Goal: Transaction & Acquisition: Purchase product/service

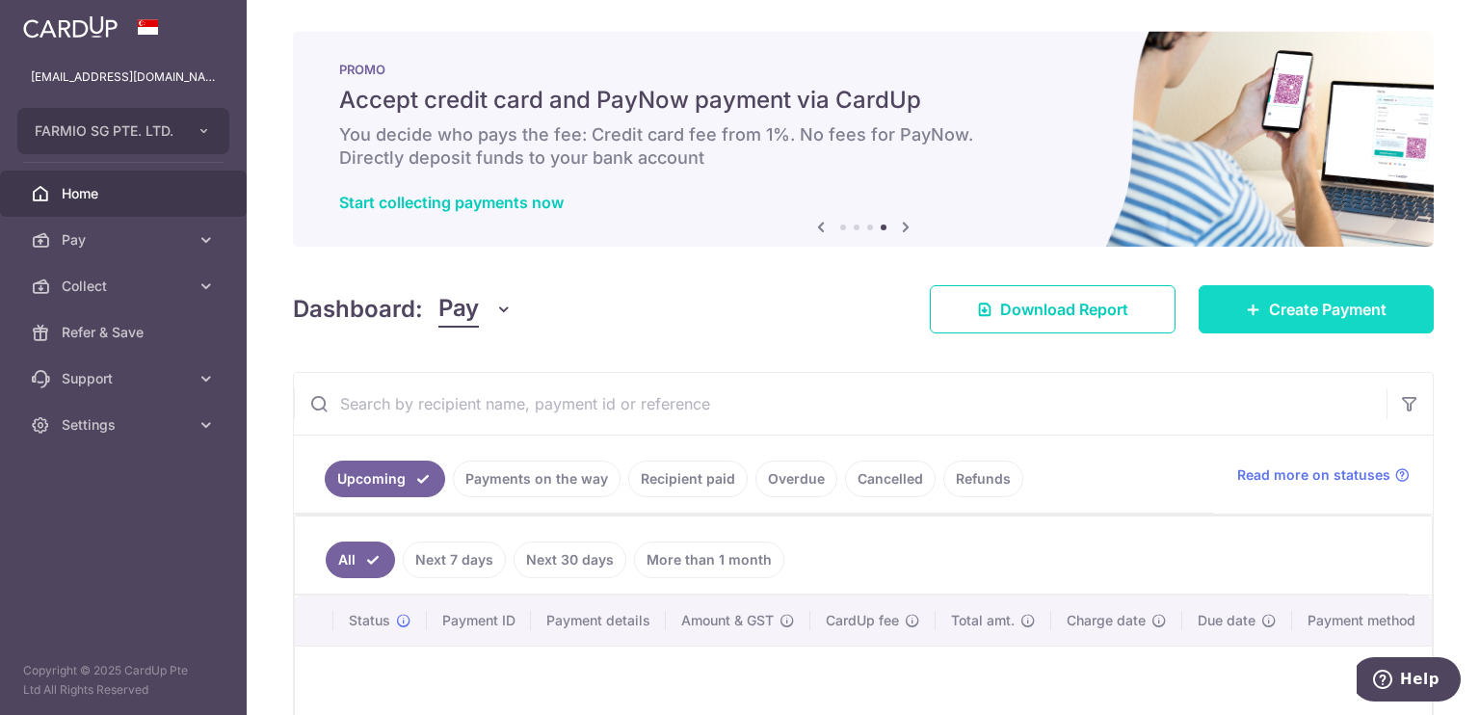
click at [1210, 295] on link "Create Payment" at bounding box center [1315, 309] width 235 height 48
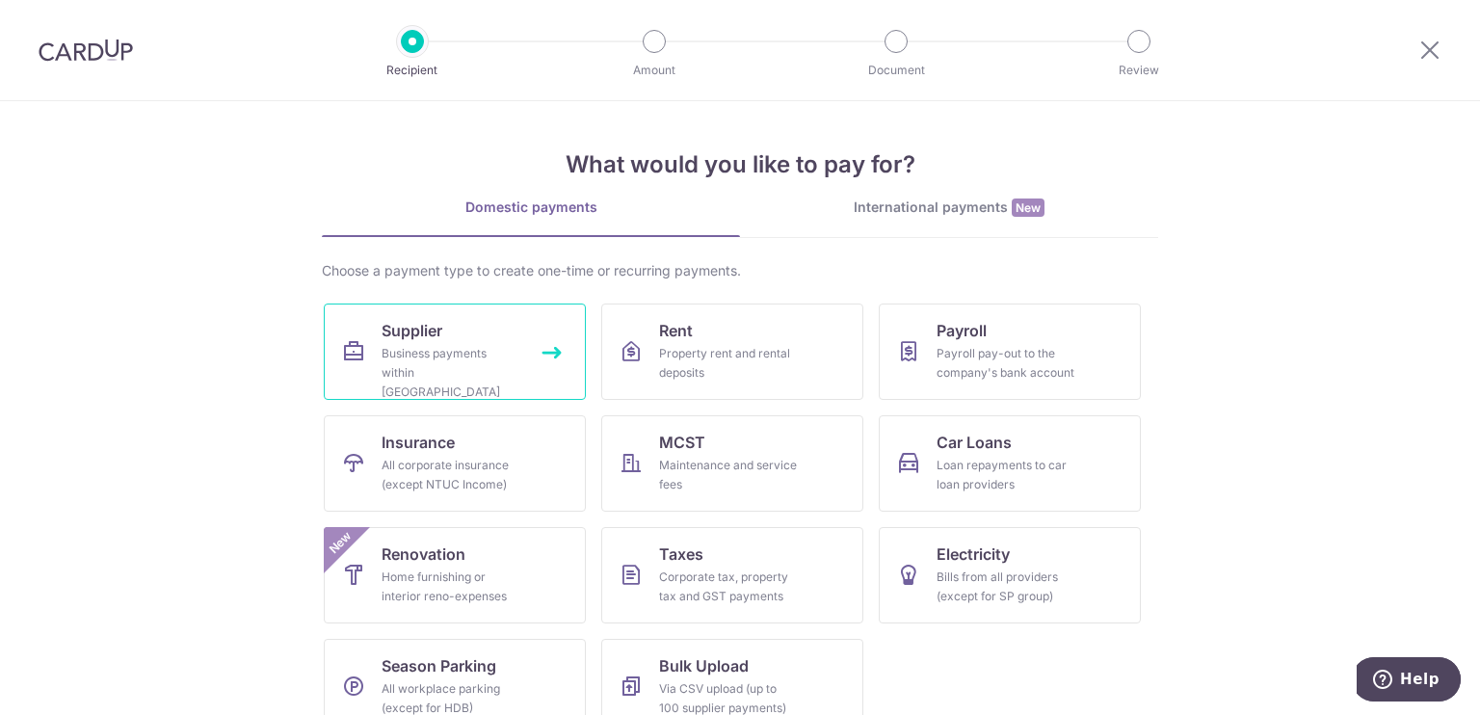
click at [473, 389] on link "Supplier Business payments within Singapore" at bounding box center [455, 351] width 262 height 96
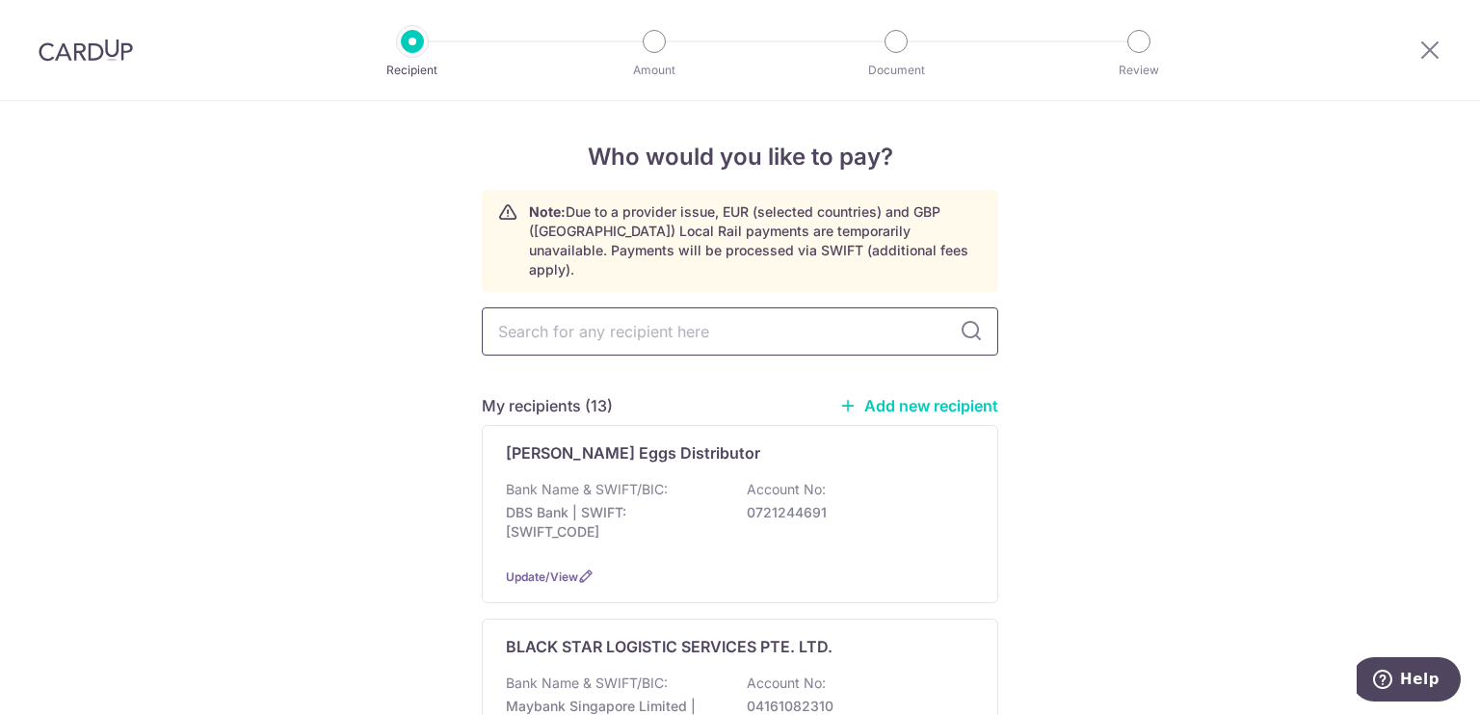
click at [628, 320] on input "text" at bounding box center [740, 331] width 516 height 48
type input "kai"
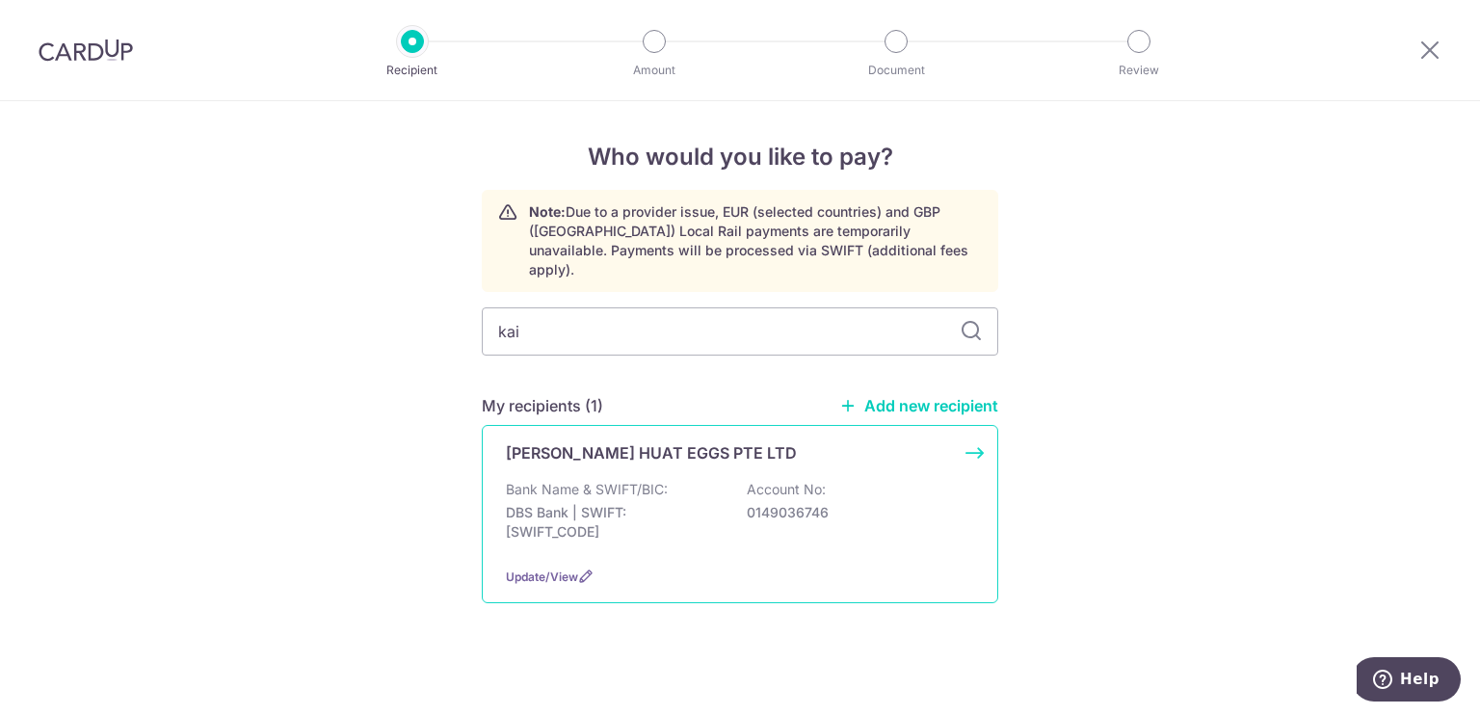
click at [613, 444] on div "[PERSON_NAME] HUAT EGGS PTE LTD Bank Name & SWIFT/BIC: DBS Bank | SWIFT: [SWIFT…" at bounding box center [740, 514] width 516 height 178
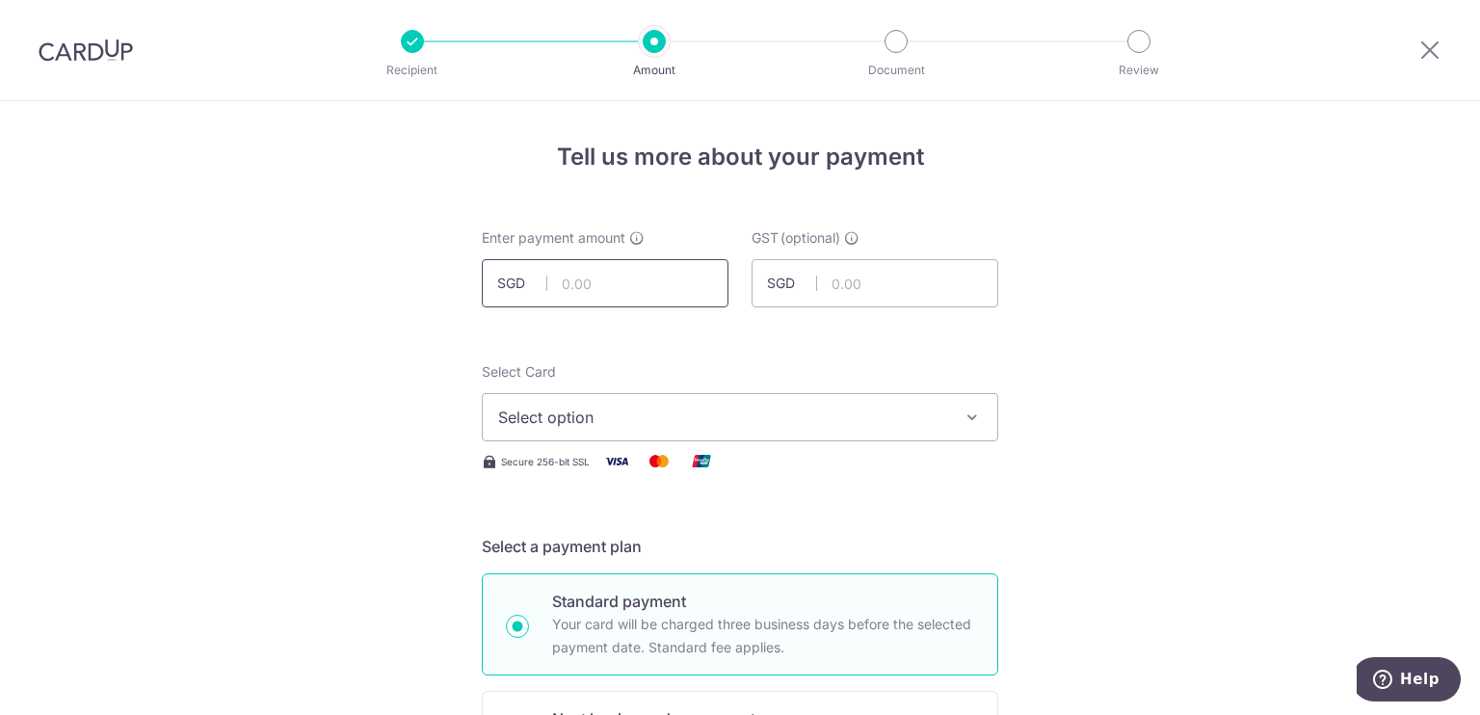
click at [650, 269] on input "text" at bounding box center [605, 283] width 247 height 48
type input "10,908.05"
click at [849, 426] on span "Select option" at bounding box center [722, 417] width 449 height 23
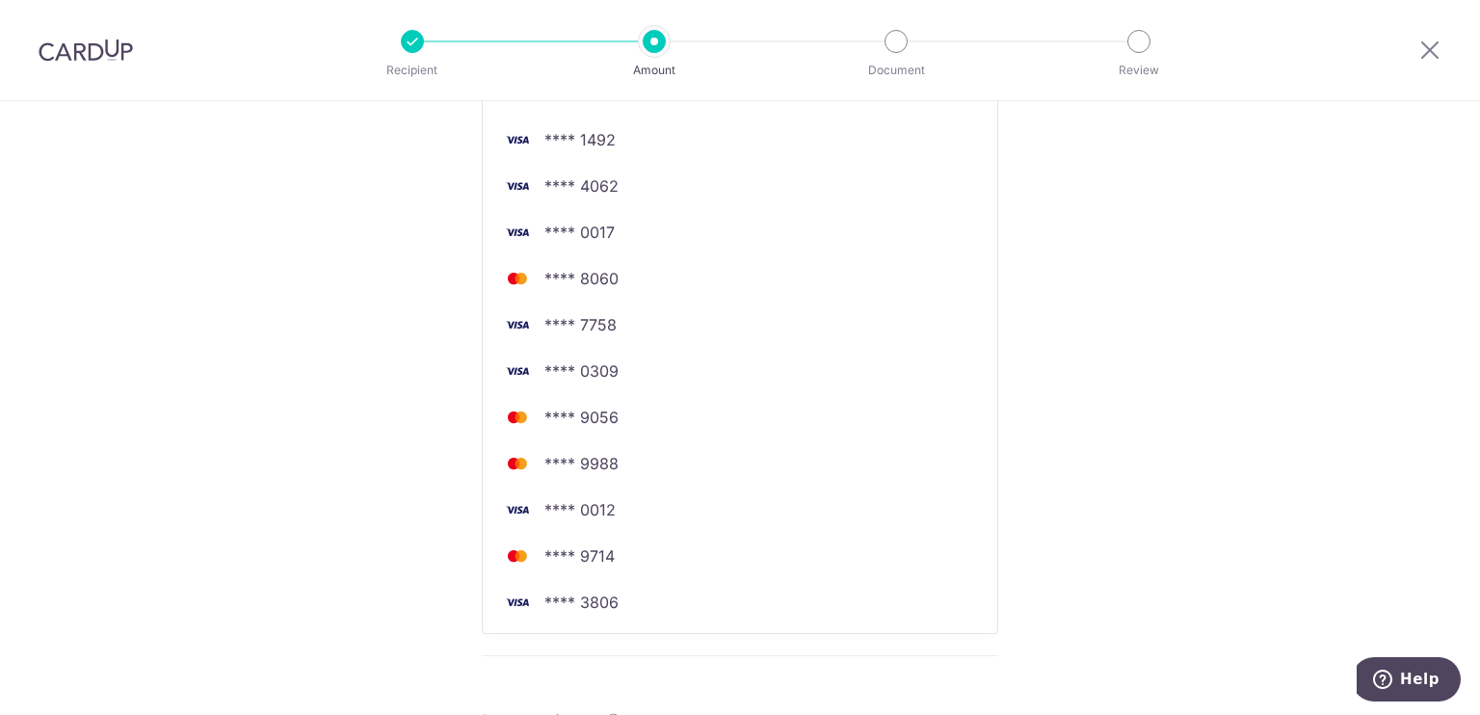
scroll to position [509, 0]
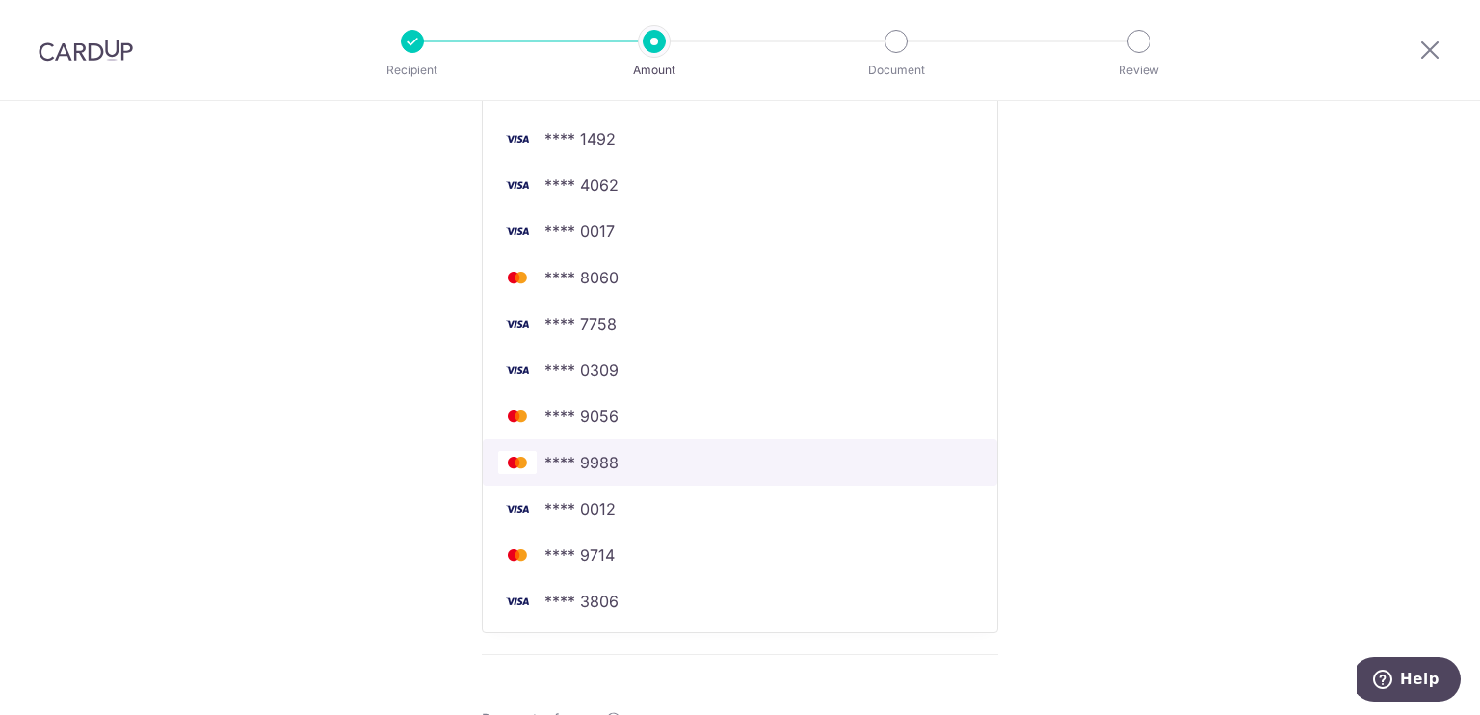
click at [794, 465] on span "**** 9988" at bounding box center [740, 462] width 484 height 23
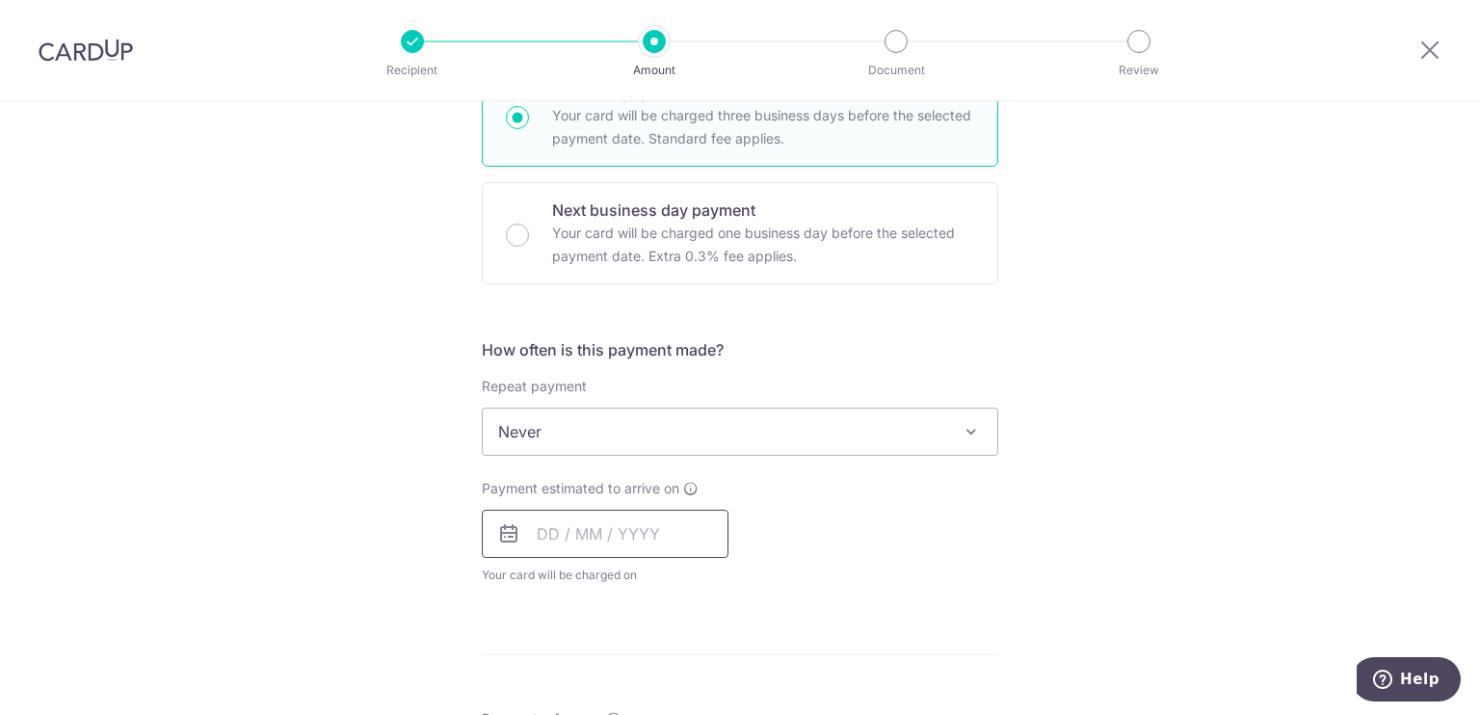
click at [586, 512] on input "text" at bounding box center [605, 534] width 247 height 48
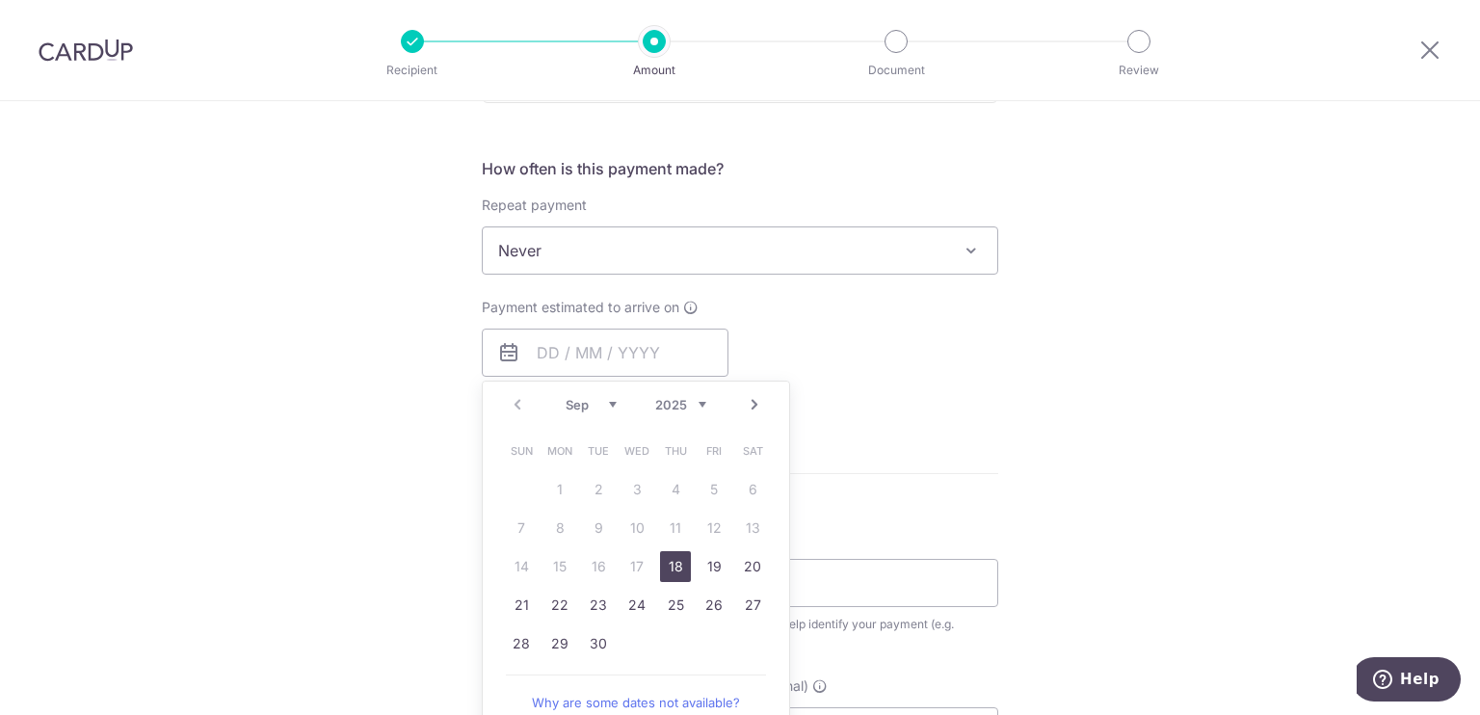
click at [669, 566] on link "18" at bounding box center [675, 566] width 31 height 31
type input "[DATE]"
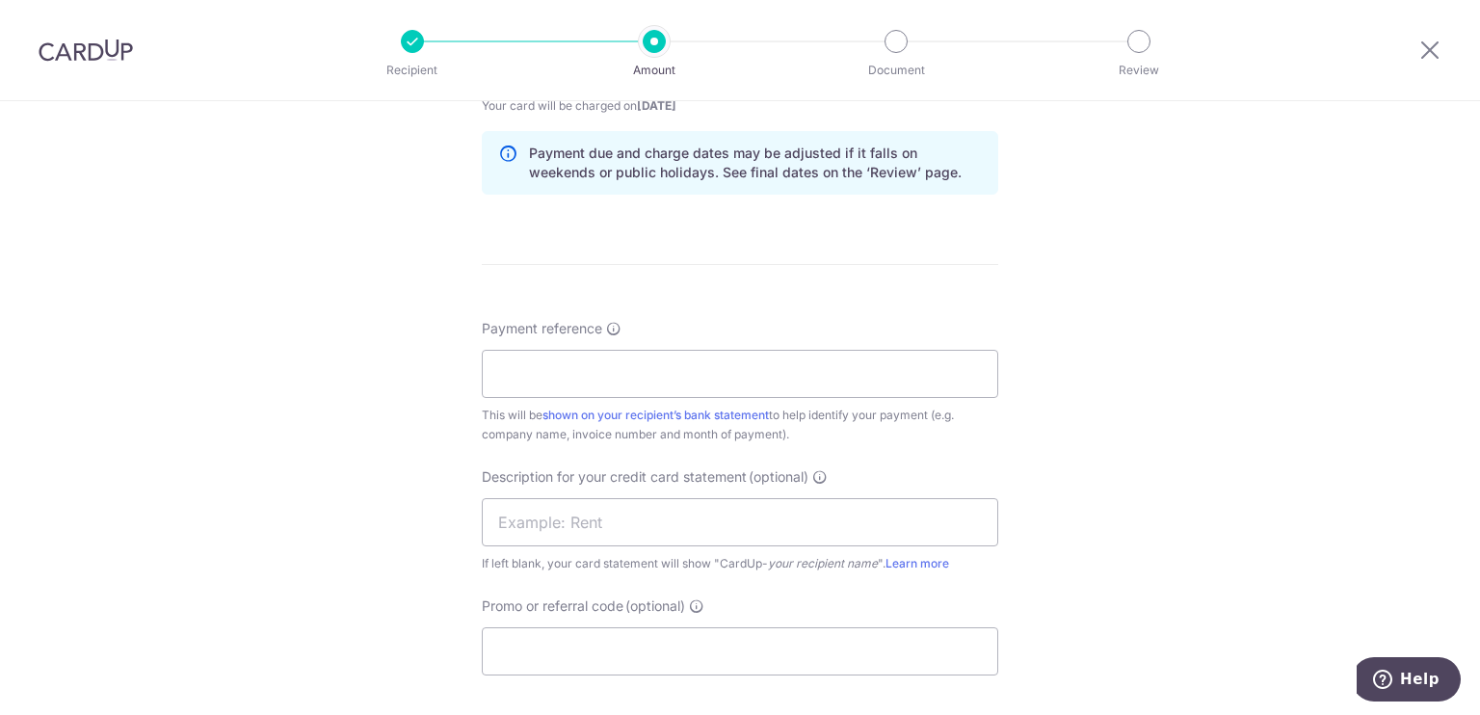
scroll to position [979, 0]
click at [628, 357] on input "Payment reference" at bounding box center [740, 373] width 516 height 48
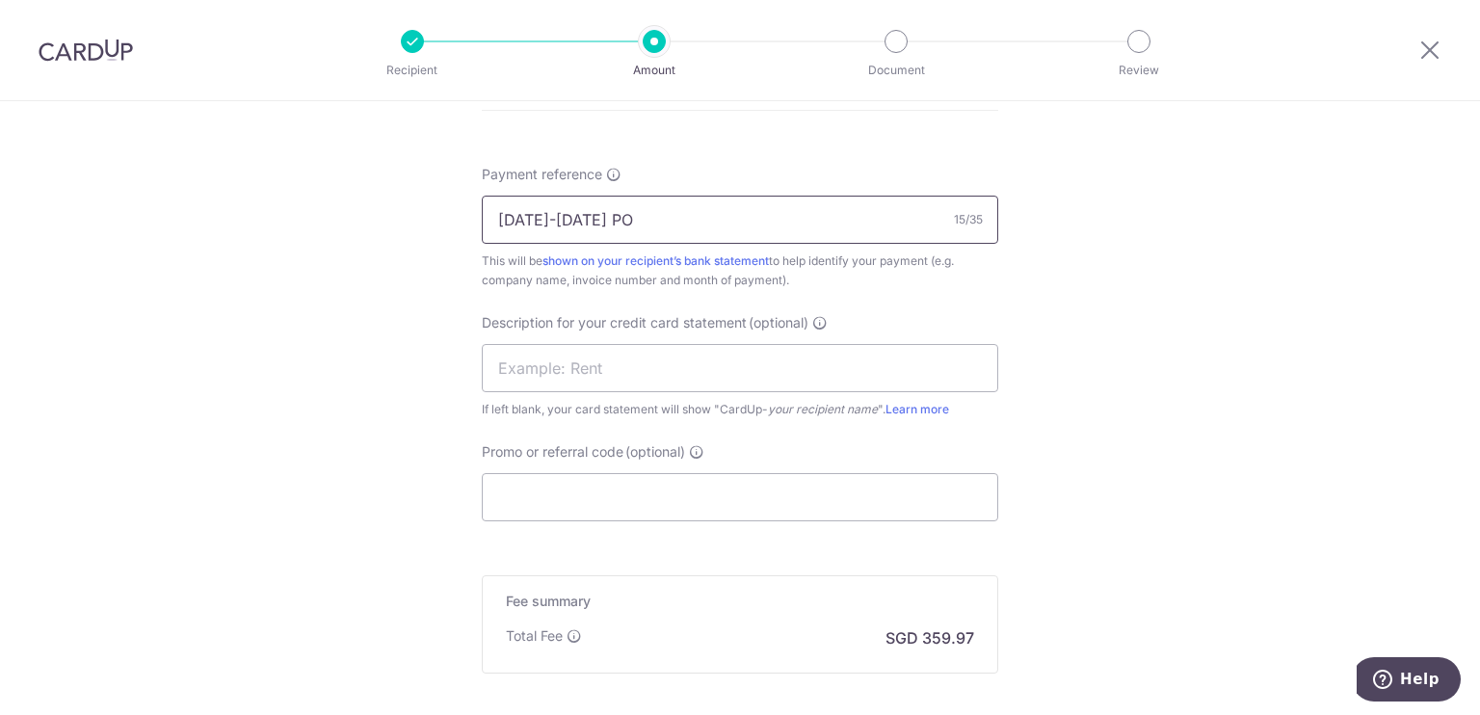
scroll to position [1133, 0]
click at [555, 215] on input "August 12-30 PO" at bounding box center [740, 219] width 516 height 48
type input "August 12-30 PO"
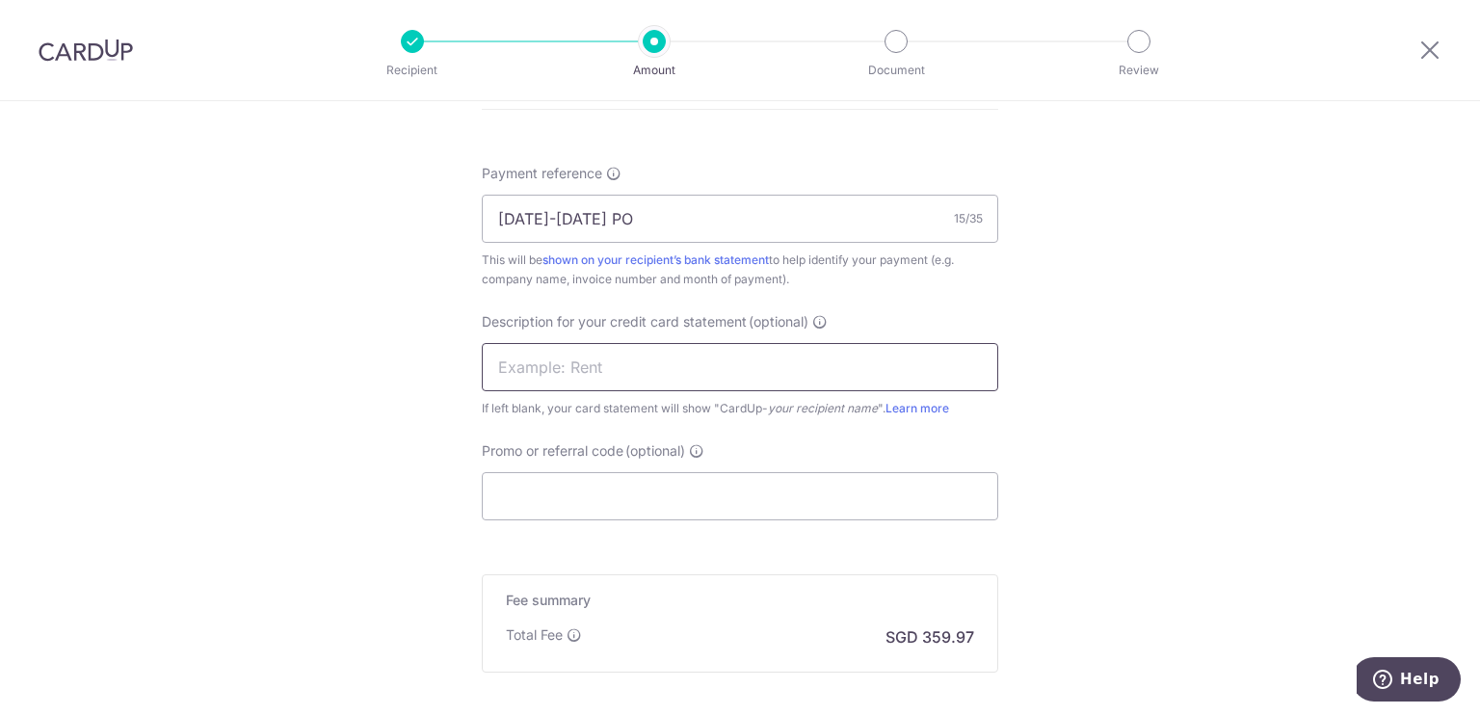
click at [552, 373] on input "text" at bounding box center [740, 367] width 516 height 48
paste input "August 12-30 PO"
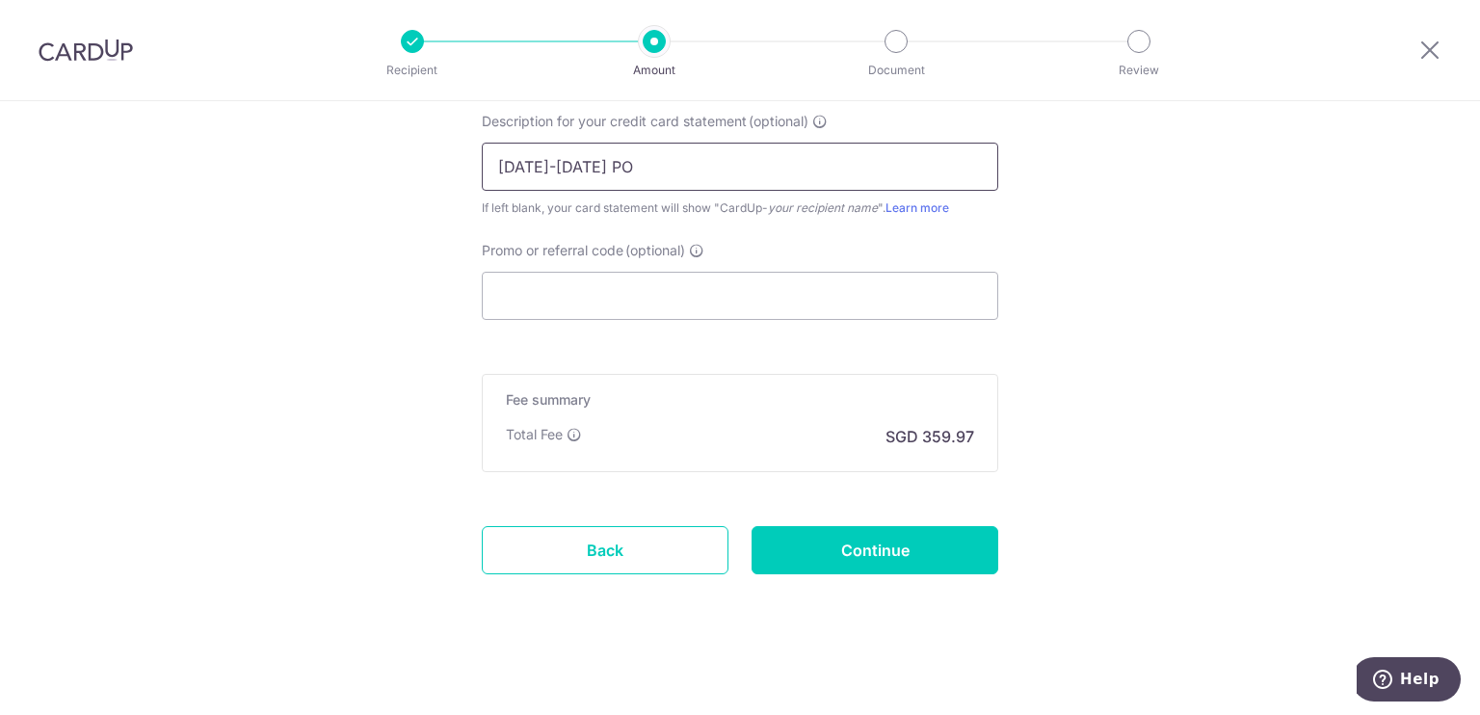
scroll to position [1333, 0]
type input "August 12-30 PO"
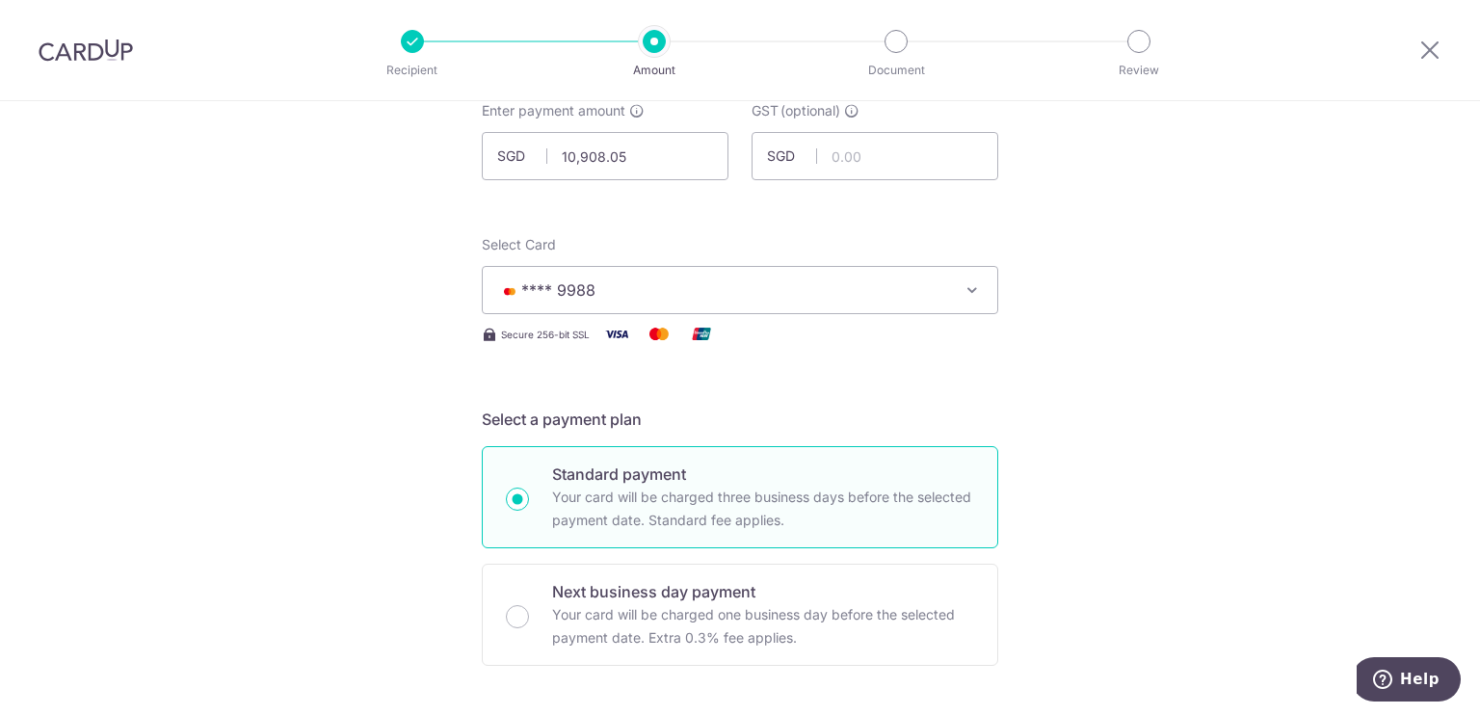
scroll to position [112, 0]
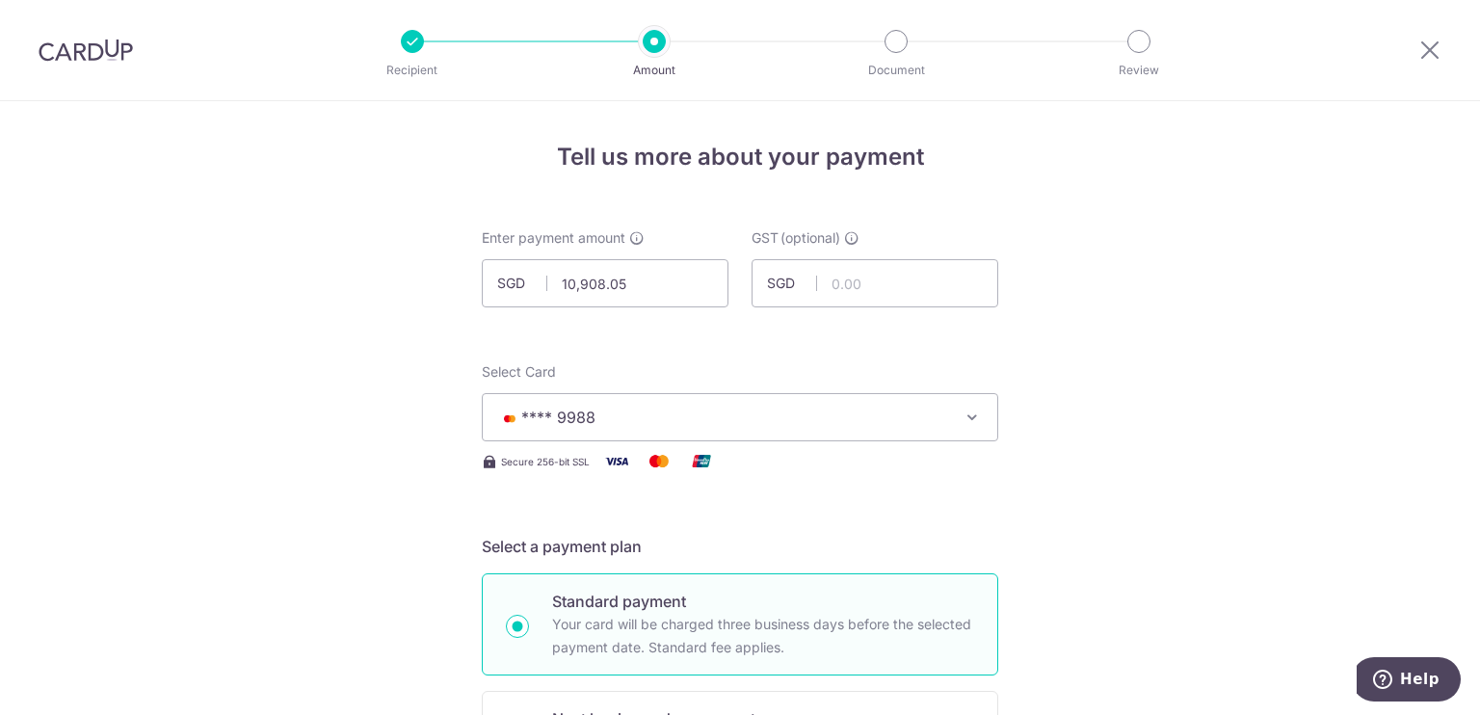
scroll to position [1333, 0]
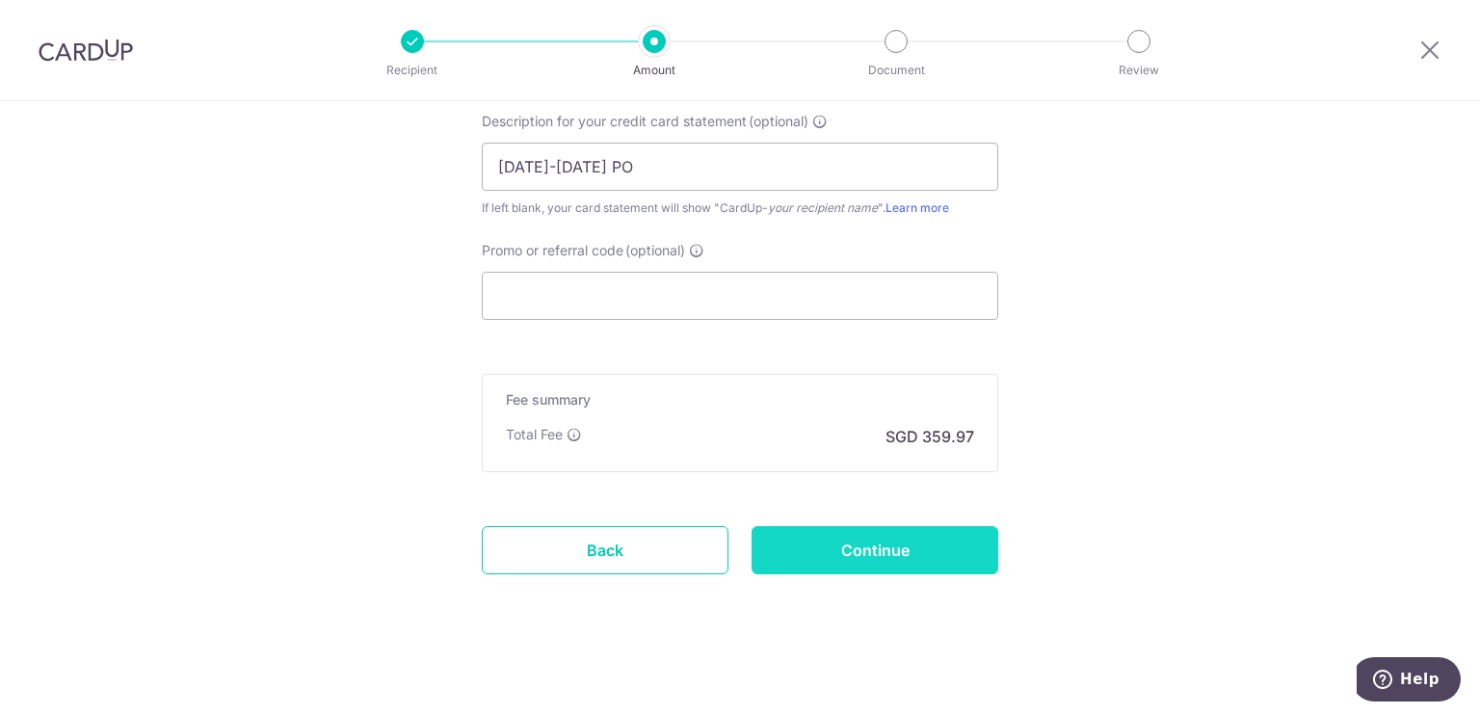
click at [882, 540] on input "Continue" at bounding box center [874, 550] width 247 height 48
type input "Create Schedule"
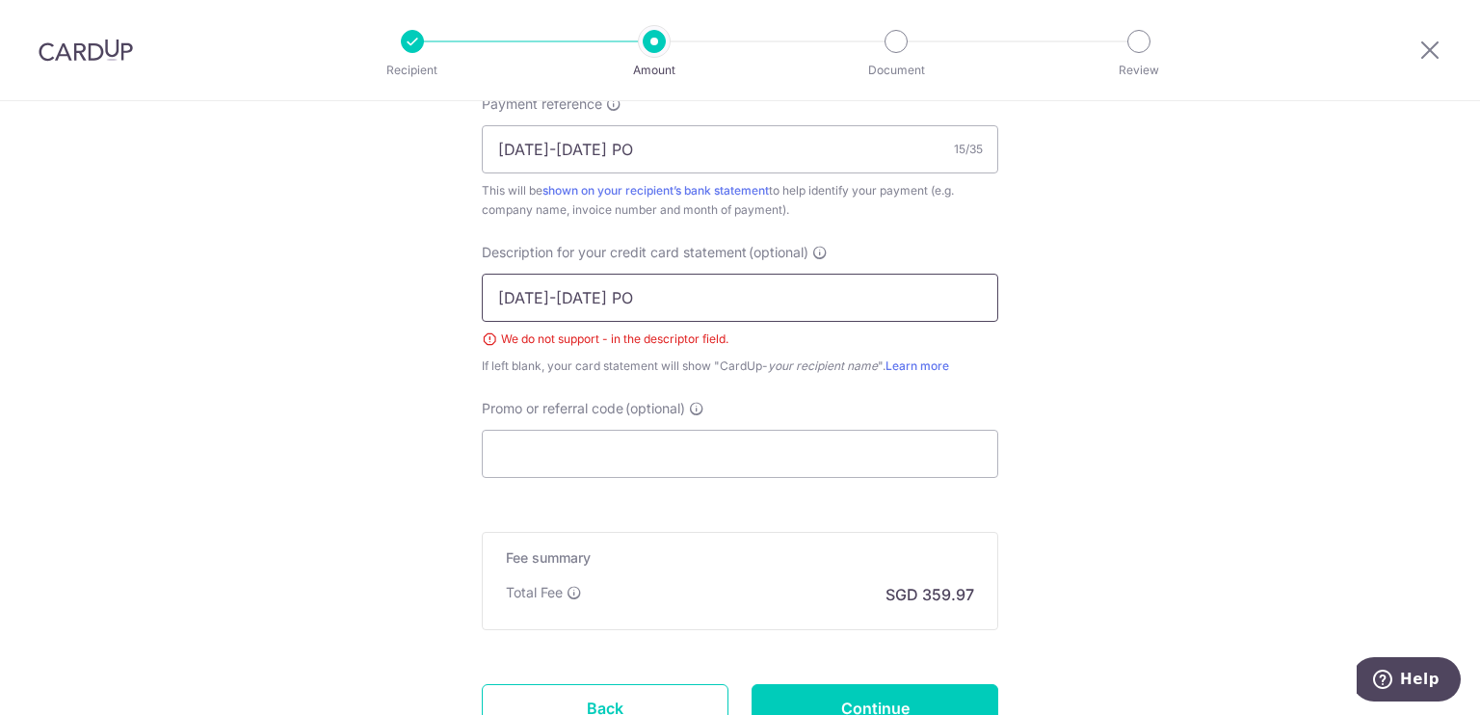
click at [571, 295] on input "[DATE]-[DATE] PO" at bounding box center [740, 298] width 516 height 48
click at [539, 293] on input "August 1230 PO" at bounding box center [740, 298] width 516 height 48
type input "Aug 12to30 PO"
click at [878, 700] on input "Continue" at bounding box center [874, 708] width 247 height 48
type input "Create Schedule"
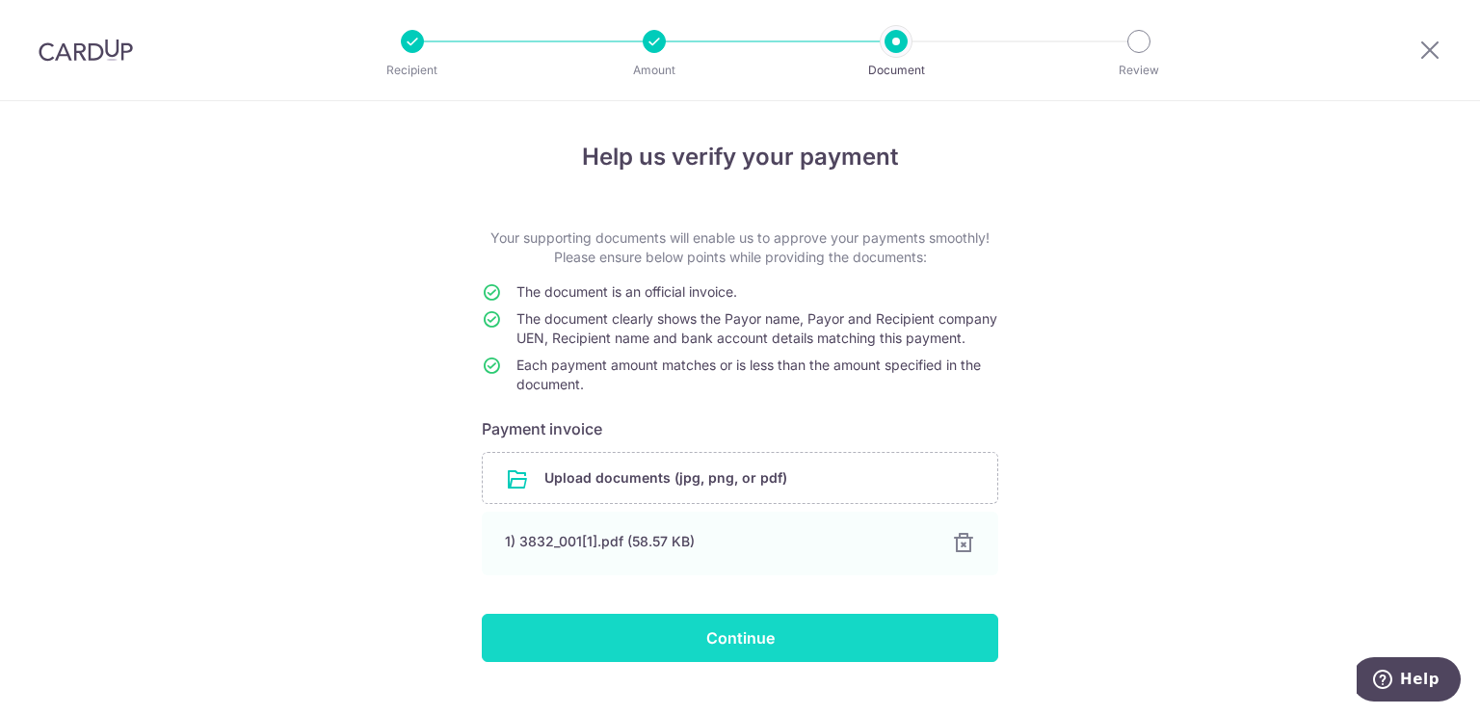
click at [667, 662] on input "Continue" at bounding box center [740, 638] width 516 height 48
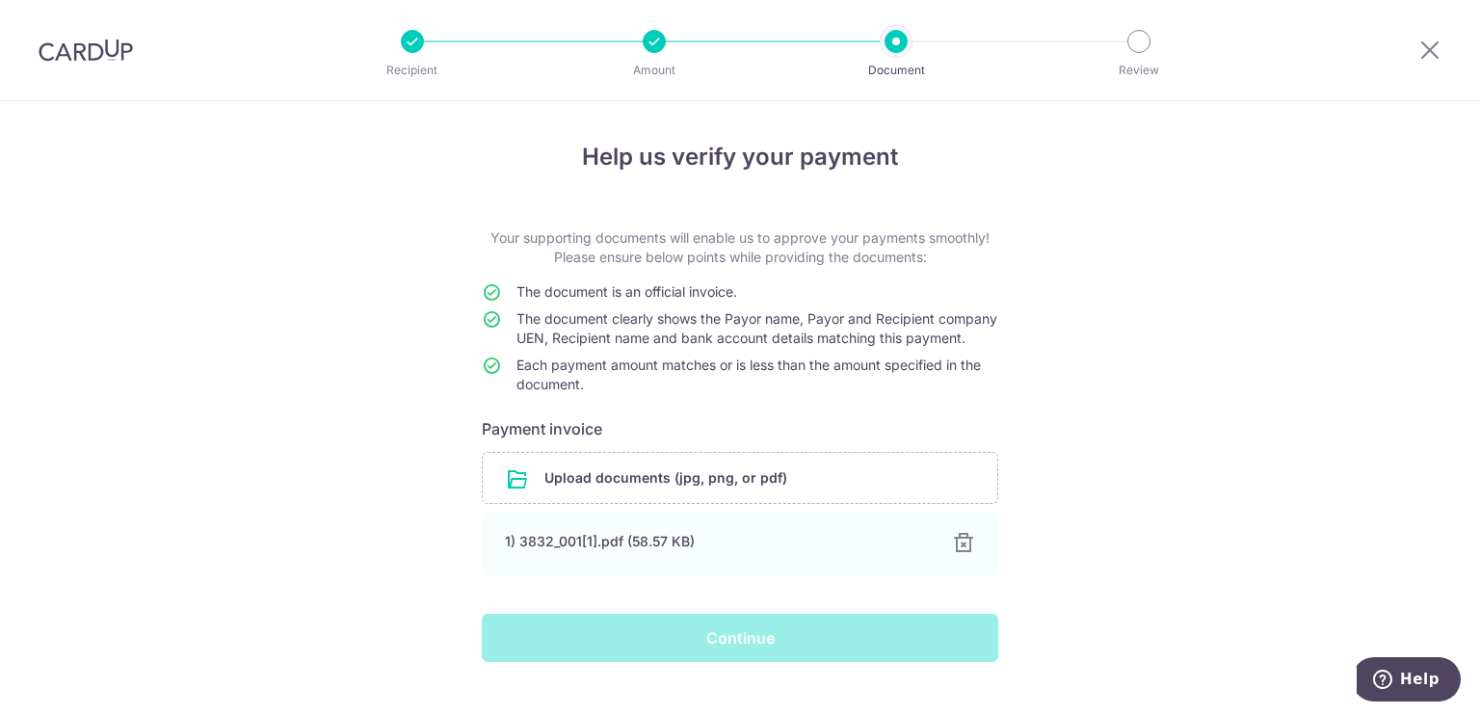
click at [1273, 436] on div "Help us verify your payment Your supporting documents will enable us to approve…" at bounding box center [740, 426] width 1480 height 651
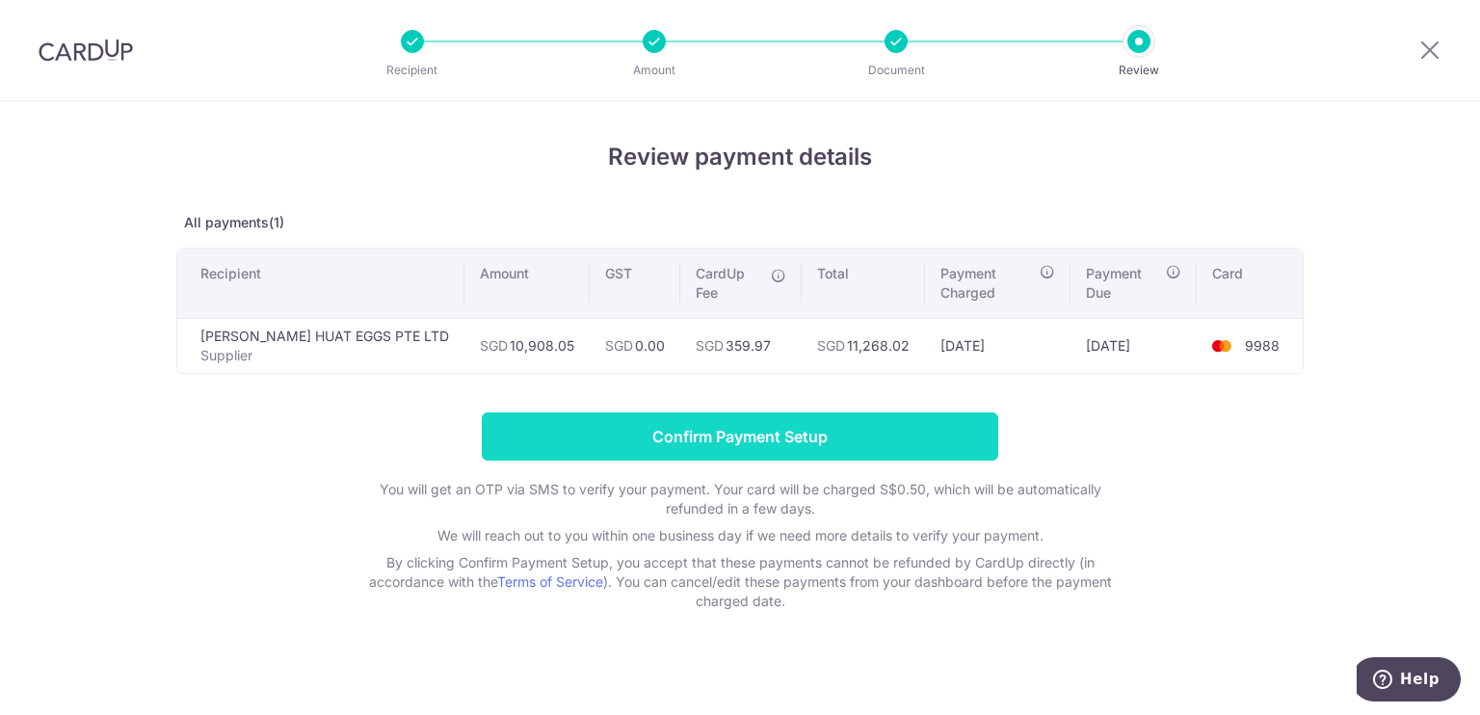
click at [801, 435] on input "Confirm Payment Setup" at bounding box center [740, 436] width 516 height 48
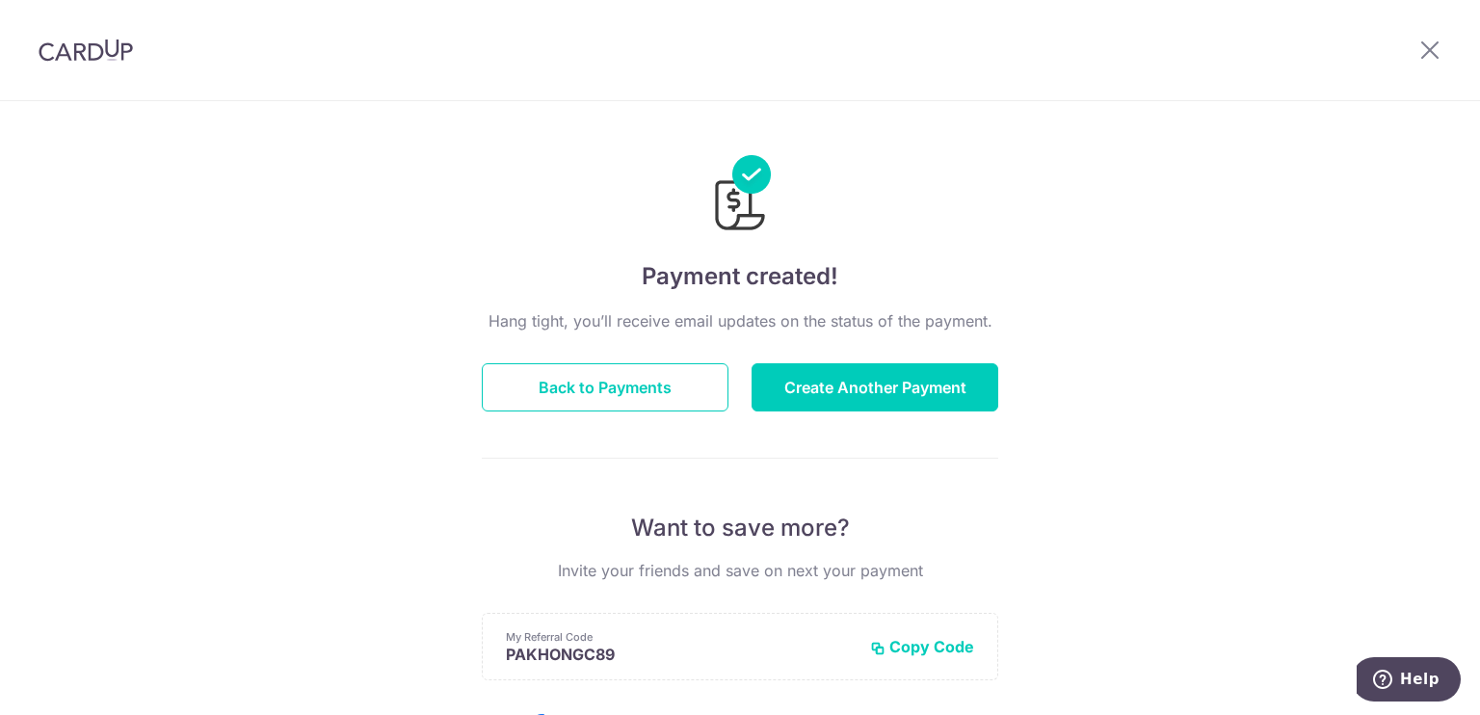
click at [1256, 363] on div "Payment created! Hang tight, you’ll receive email updates on the status of the …" at bounding box center [740, 615] width 1480 height 1029
